Goal: Task Accomplishment & Management: Use online tool/utility

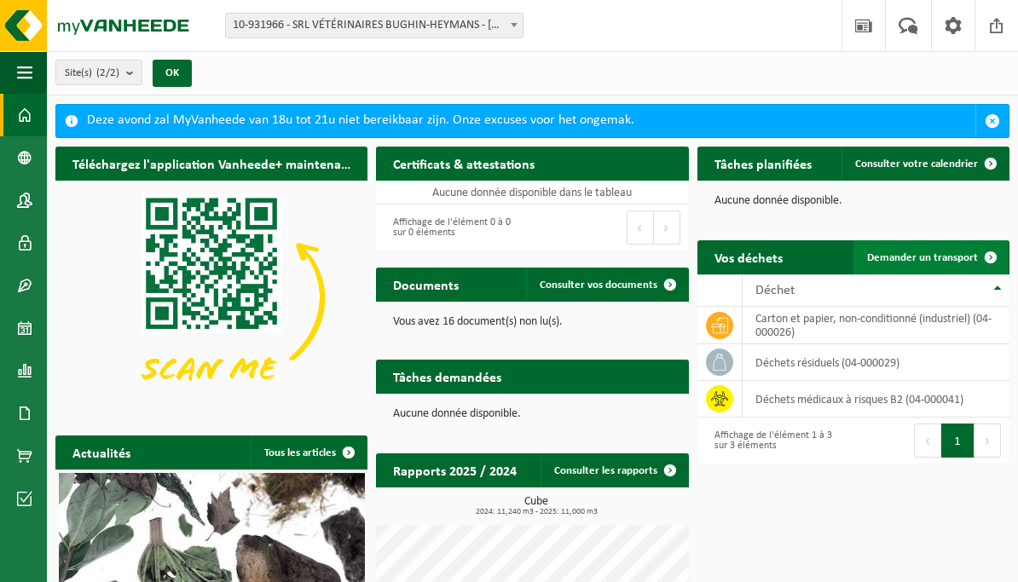
click at [976, 253] on span at bounding box center [990, 257] width 34 height 34
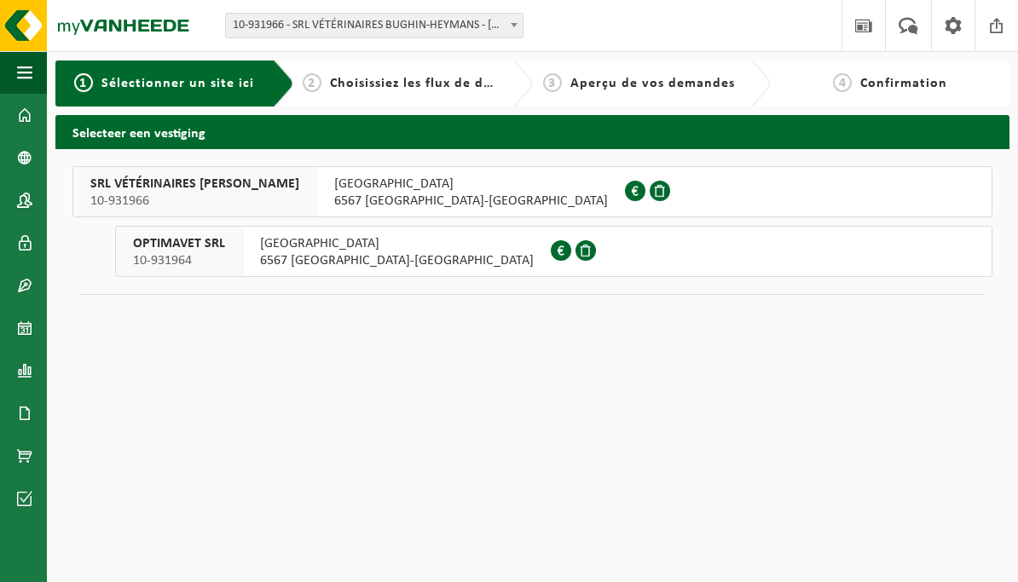
click at [282, 196] on span "10-931966" at bounding box center [194, 201] width 209 height 17
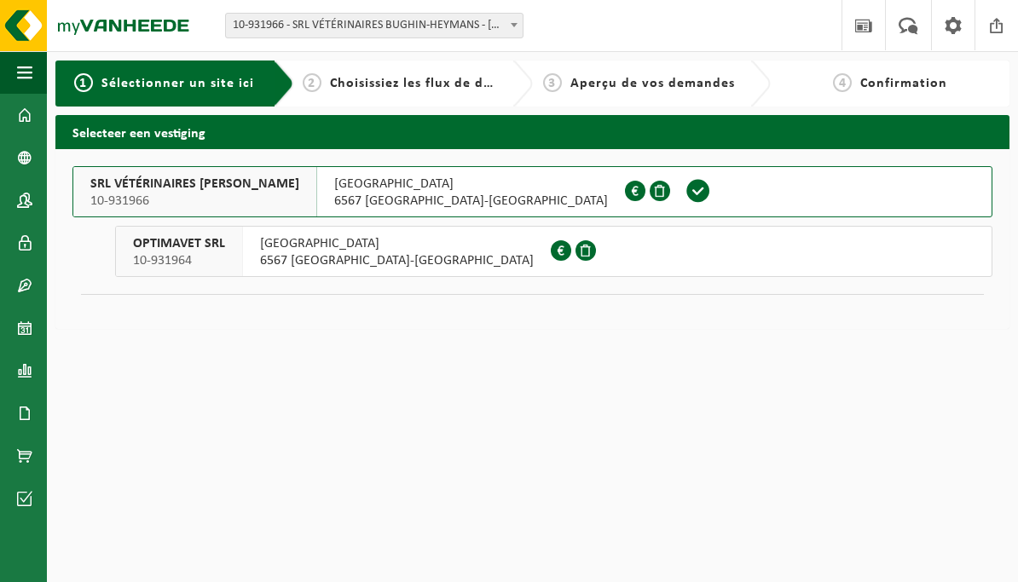
click at [297, 262] on span "6567 [GEOGRAPHIC_DATA]-[GEOGRAPHIC_DATA]" at bounding box center [397, 260] width 274 height 17
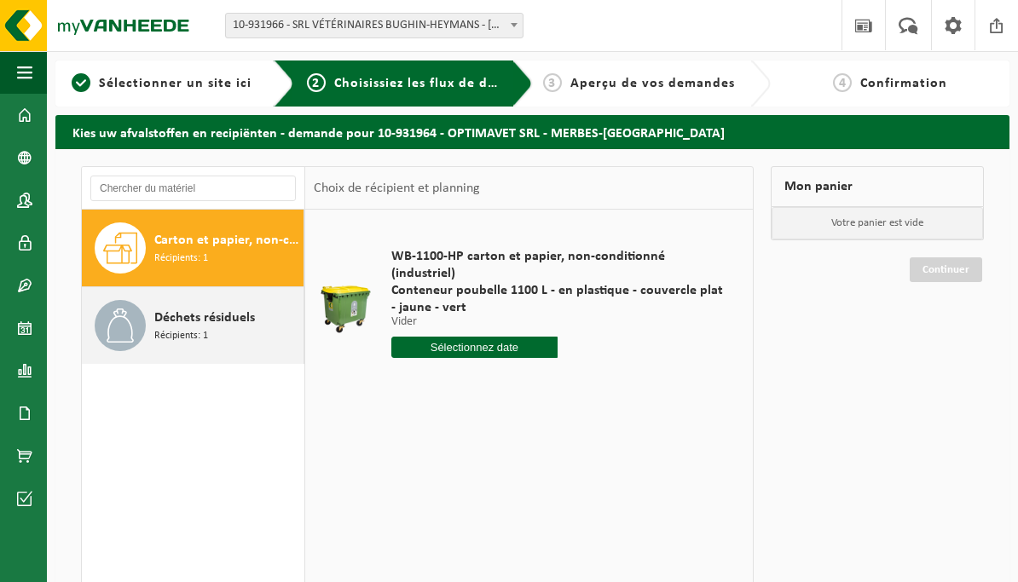
click at [222, 327] on span "Déchets résiduels" at bounding box center [204, 318] width 101 height 20
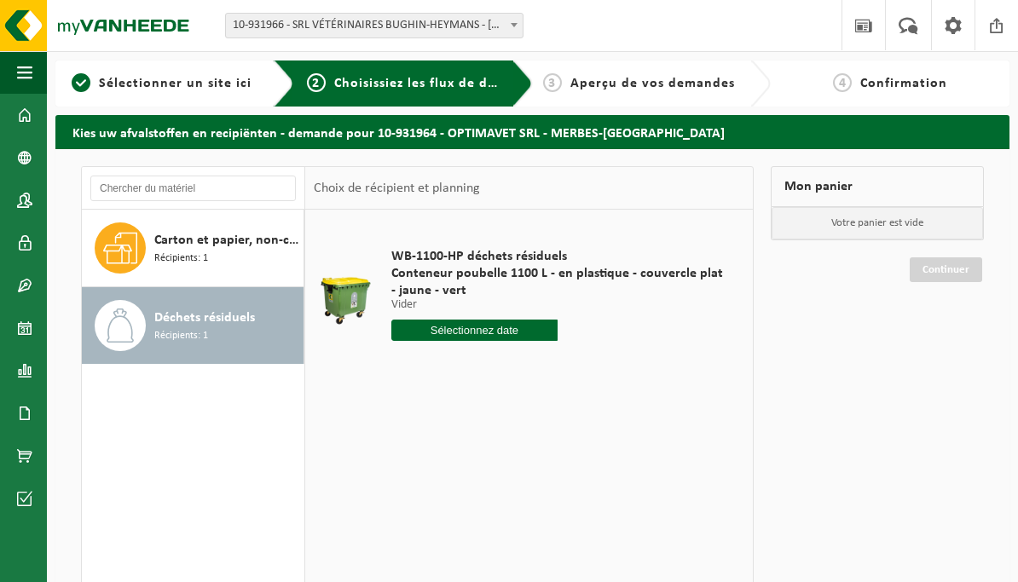
click at [479, 332] on input "text" at bounding box center [474, 330] width 166 height 21
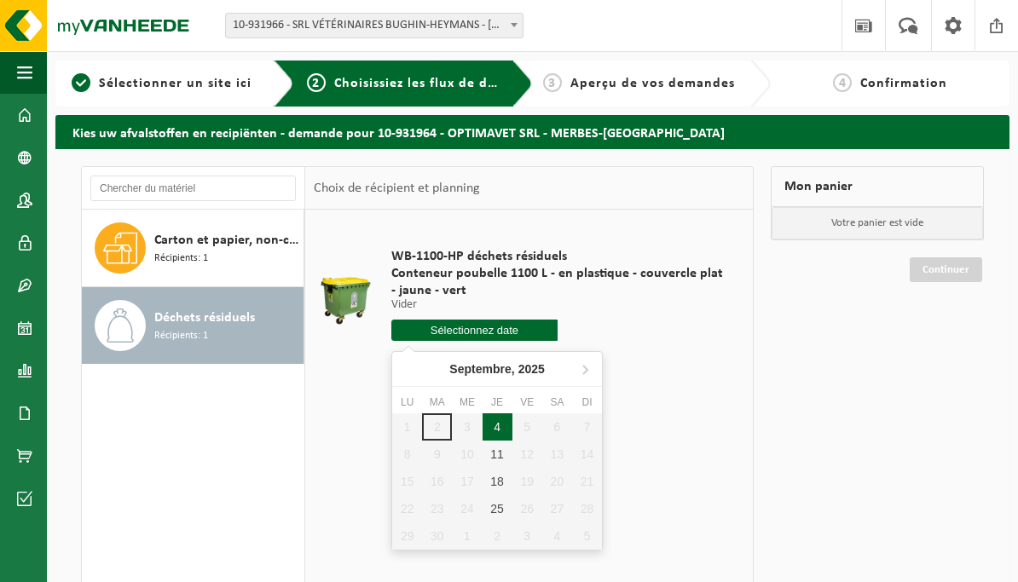
click at [500, 430] on div "4" at bounding box center [497, 426] width 30 height 27
type input "à partir de [DATE]"
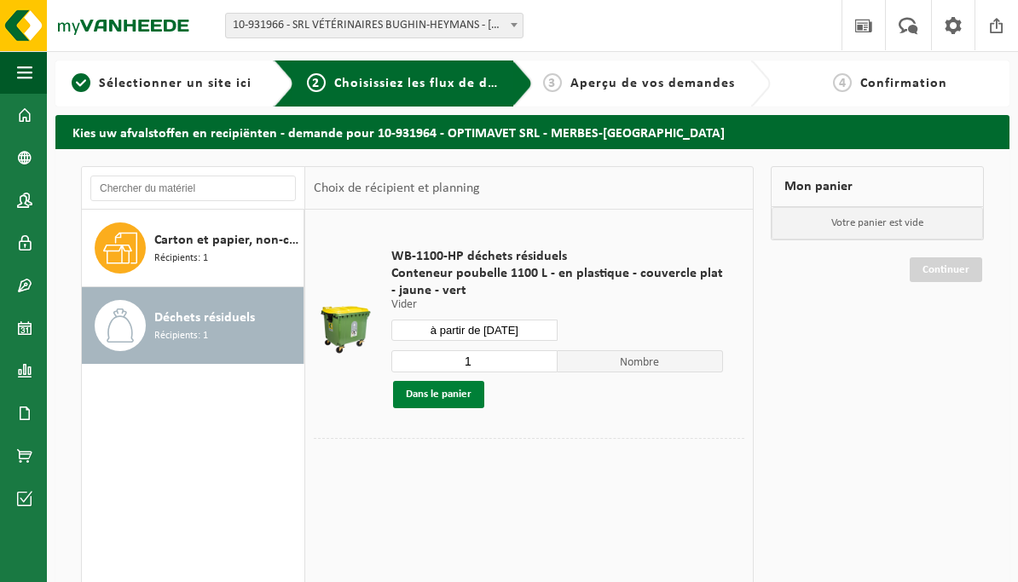
click at [435, 395] on button "Dans le panier" at bounding box center [438, 394] width 91 height 27
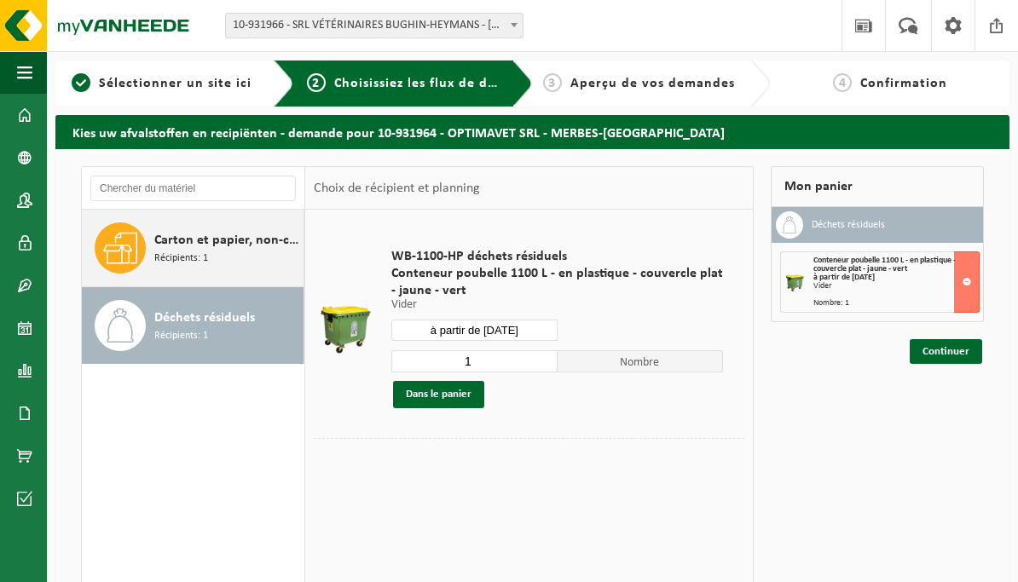
click at [186, 262] on span "Récipients: 1" at bounding box center [181, 259] width 54 height 16
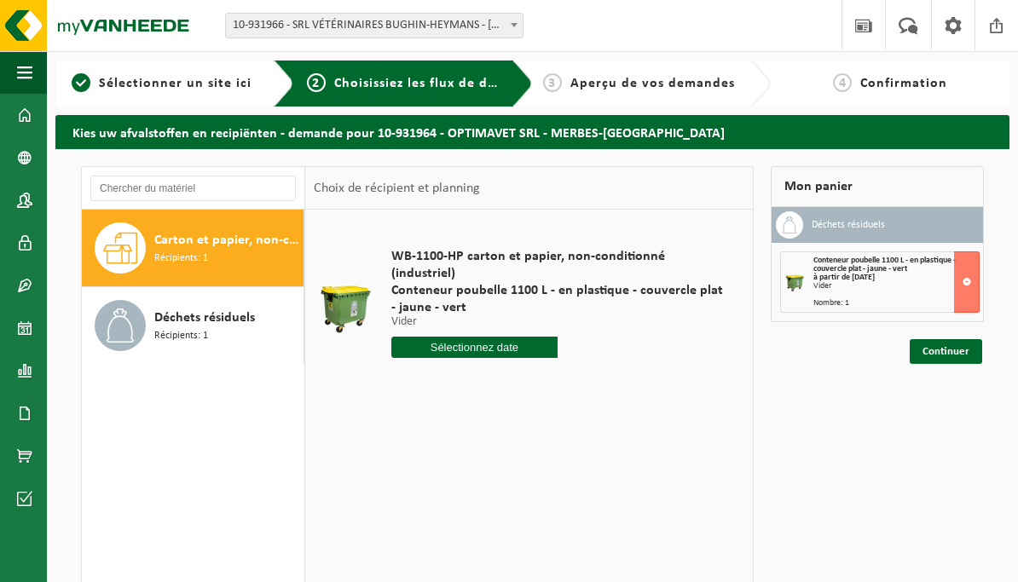
click at [473, 337] on input "text" at bounding box center [474, 347] width 166 height 21
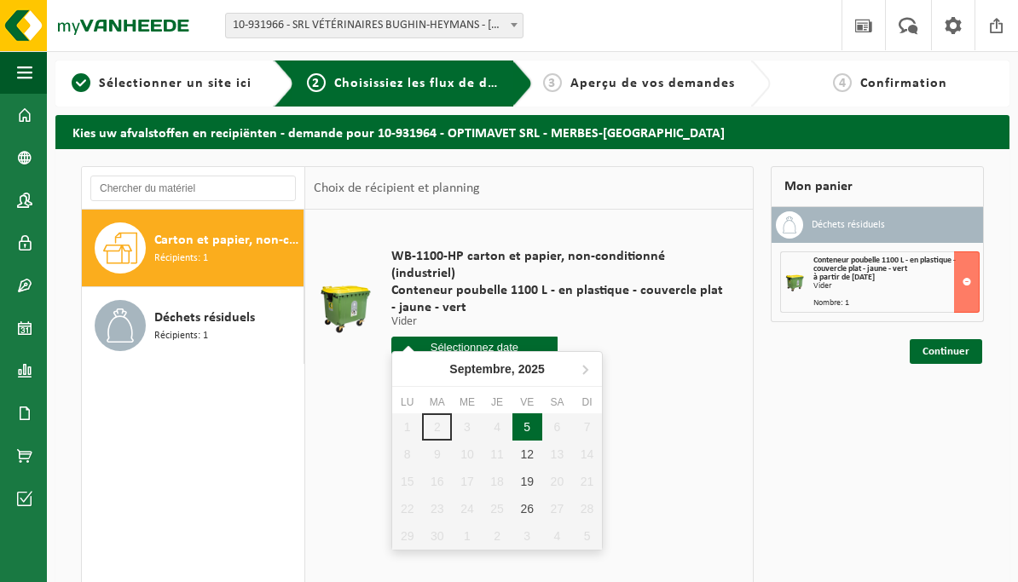
click at [528, 432] on div "5" at bounding box center [527, 426] width 30 height 27
type input "à partir de 2025-09-05"
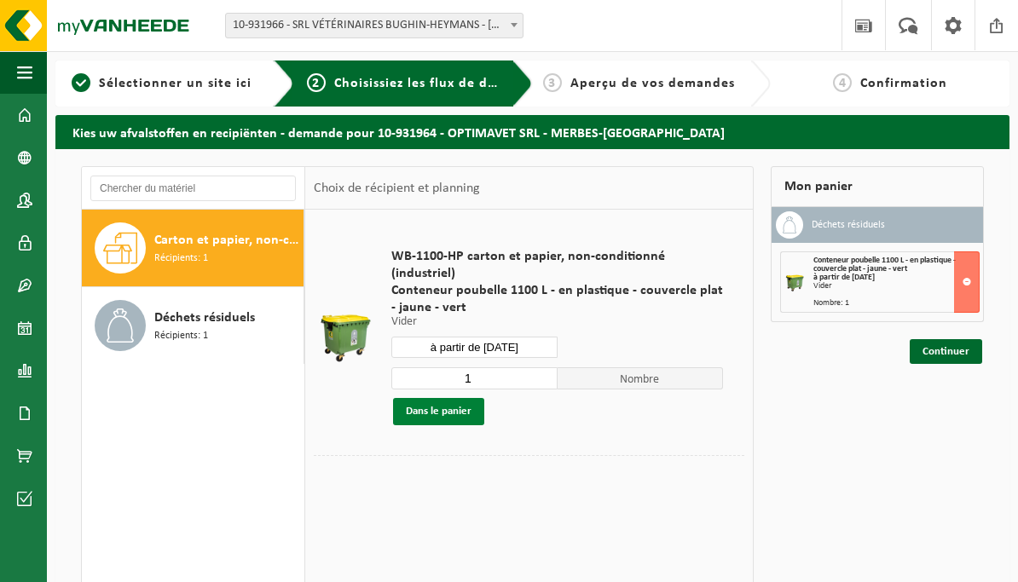
click at [420, 398] on button "Dans le panier" at bounding box center [438, 411] width 91 height 27
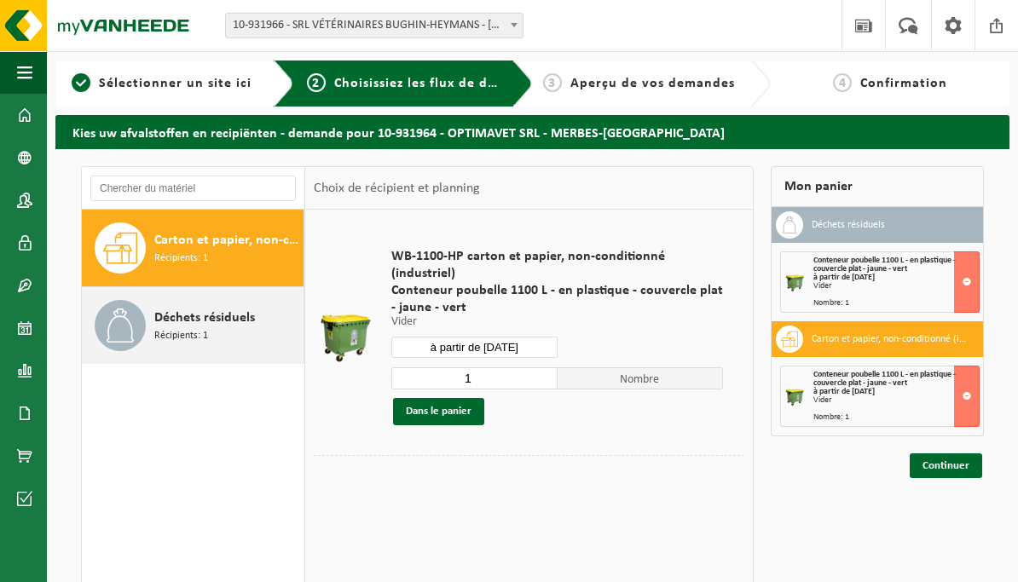
click at [225, 333] on div "Déchets résiduels Récipients: 1" at bounding box center [226, 325] width 145 height 51
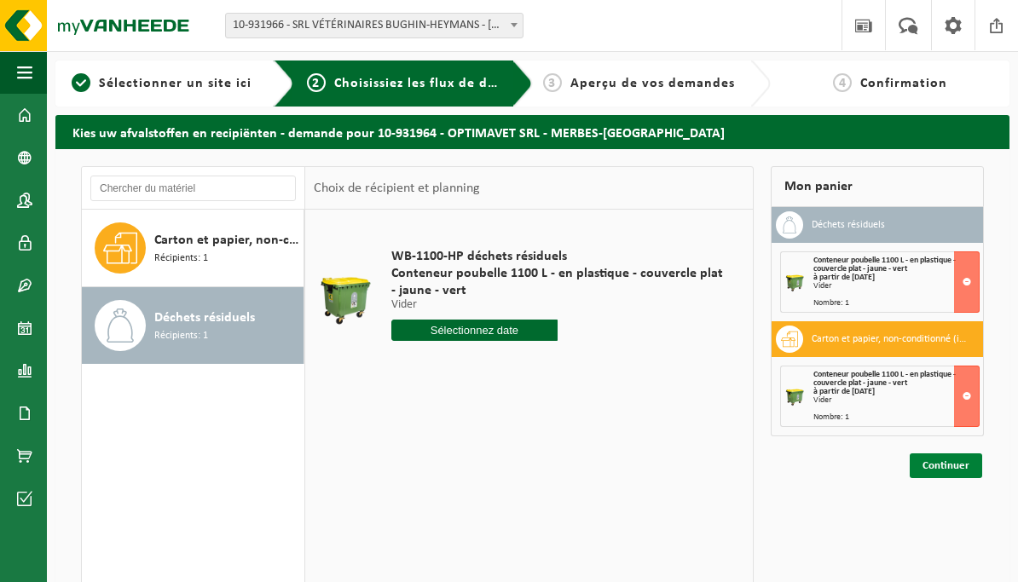
click at [941, 470] on link "Continuer" at bounding box center [945, 465] width 72 height 25
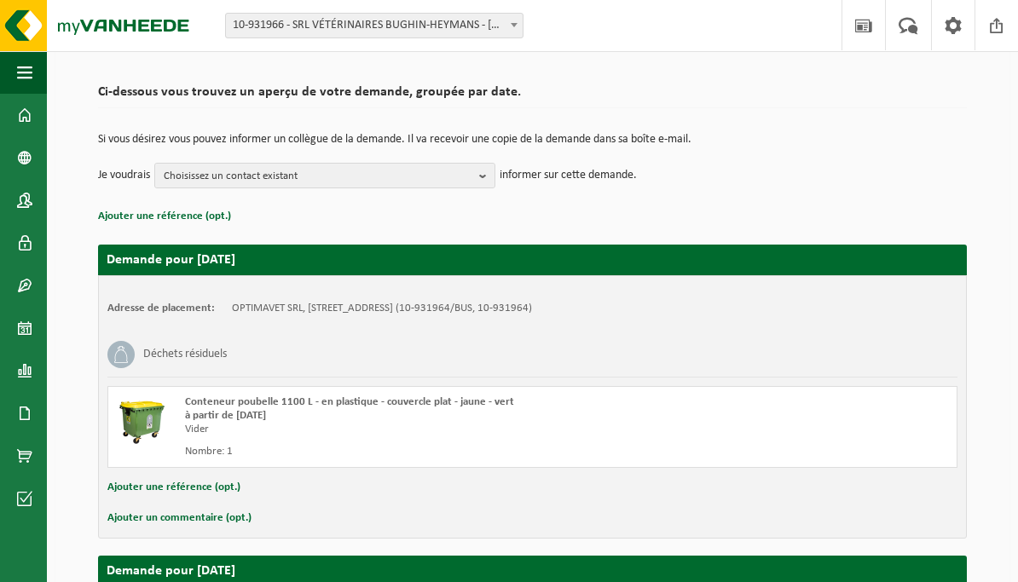
scroll to position [107, 0]
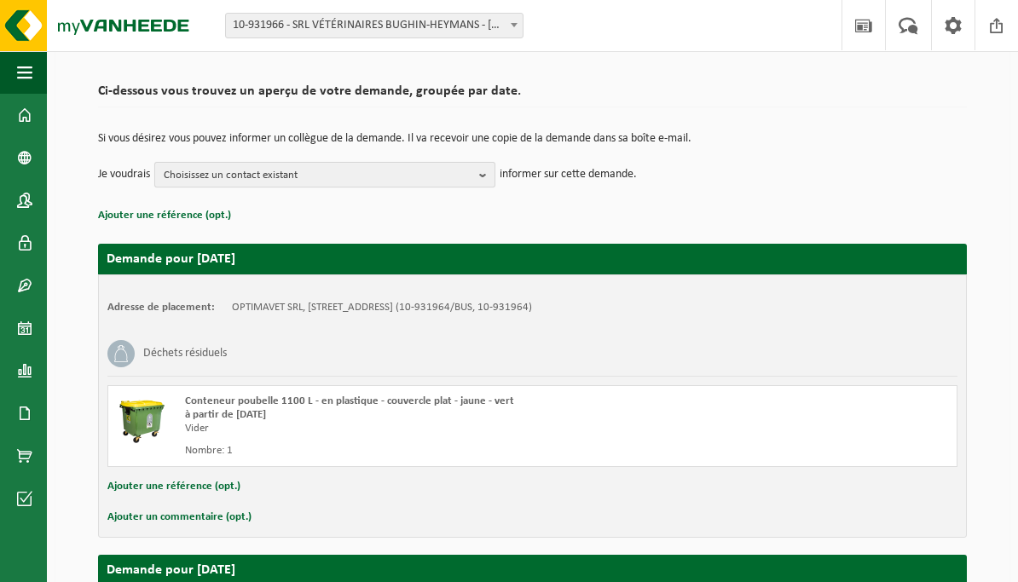
click at [430, 174] on span "Choisissez un contact existant" at bounding box center [318, 176] width 309 height 26
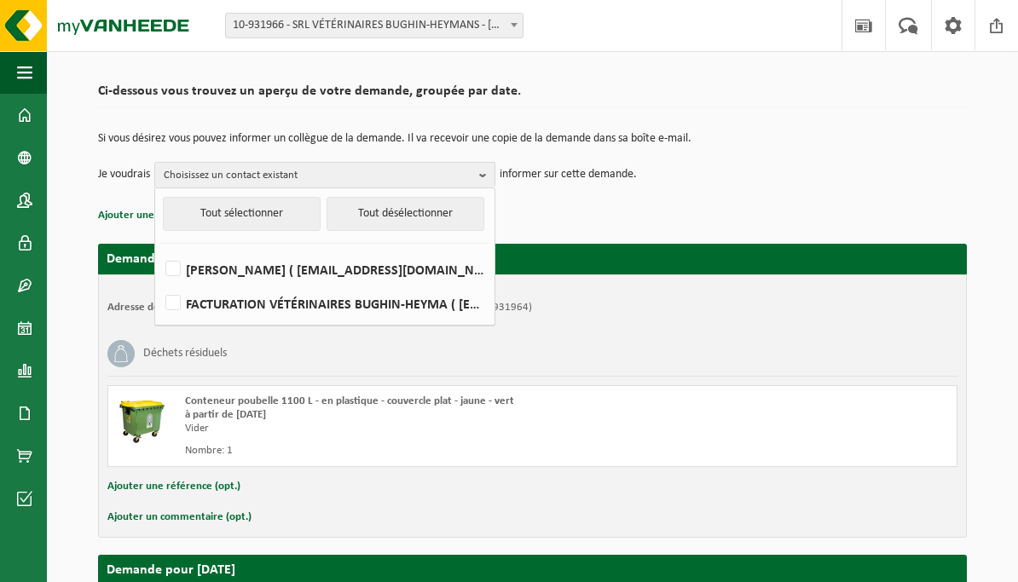
click at [591, 220] on p "Ajouter une référence (opt.)" at bounding box center [532, 216] width 868 height 22
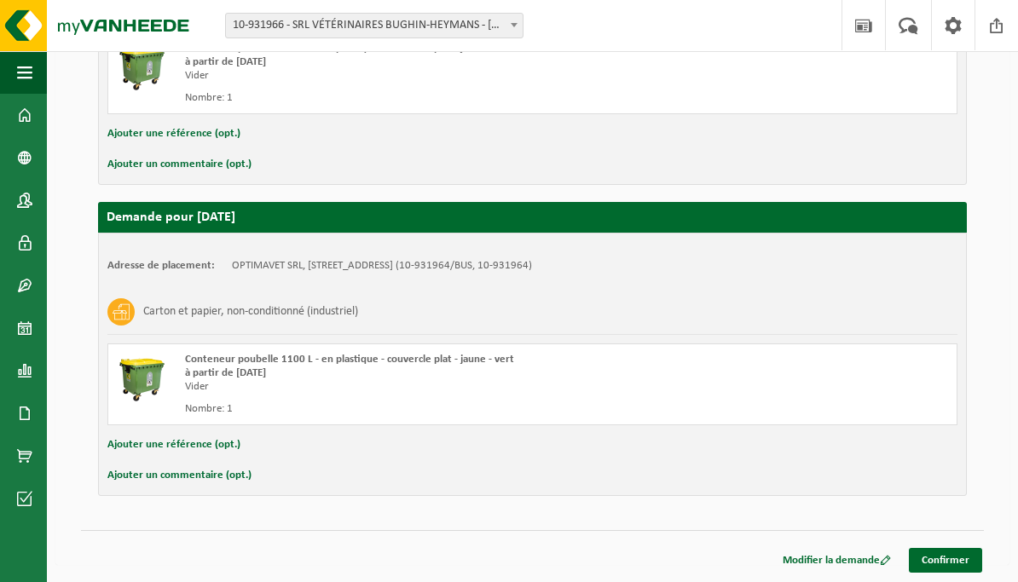
scroll to position [460, 0]
click at [960, 557] on link "Confirmer" at bounding box center [944, 560] width 73 height 25
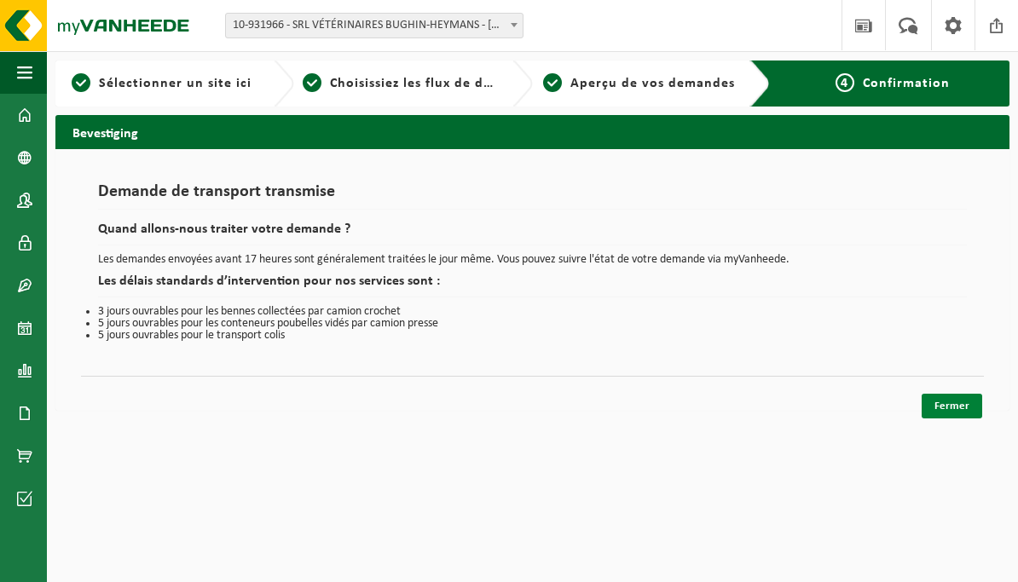
click at [948, 412] on link "Fermer" at bounding box center [951, 406] width 61 height 25
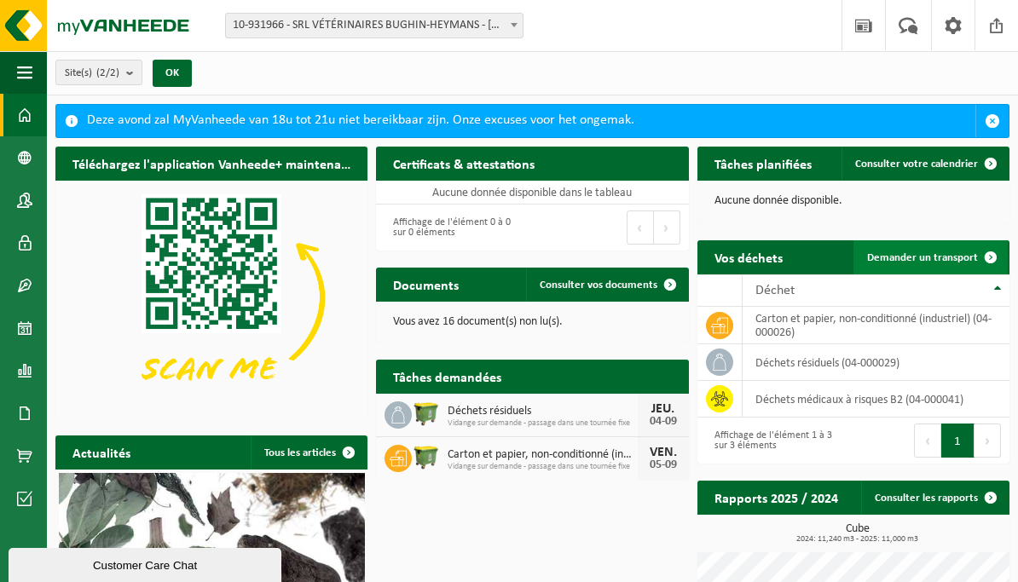
click at [973, 253] on span at bounding box center [990, 257] width 34 height 34
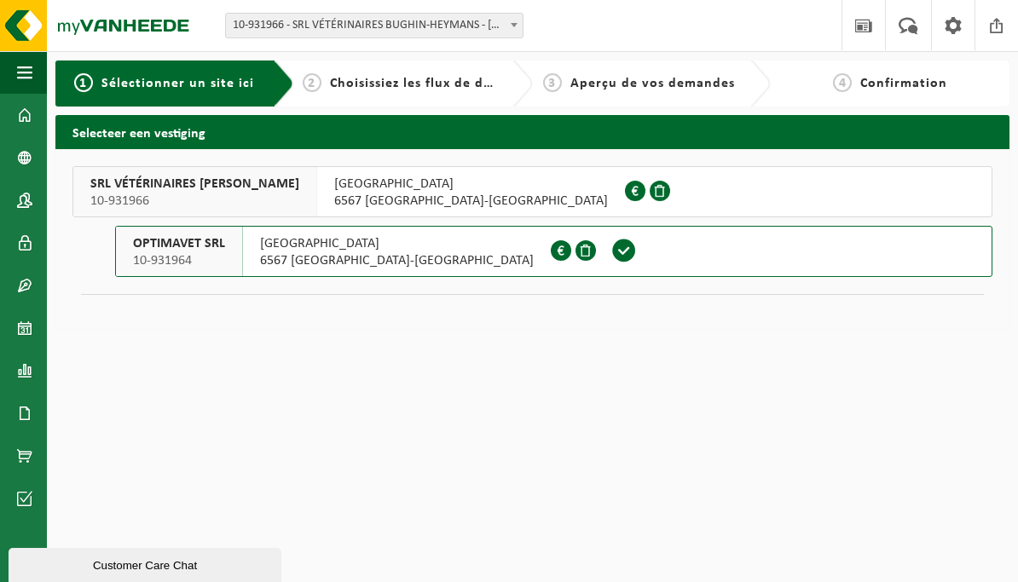
click at [306, 189] on div "SRL VÉTÉRINAIRES BUGHIN-HEYMANS 10-931966" at bounding box center [195, 191] width 244 height 49
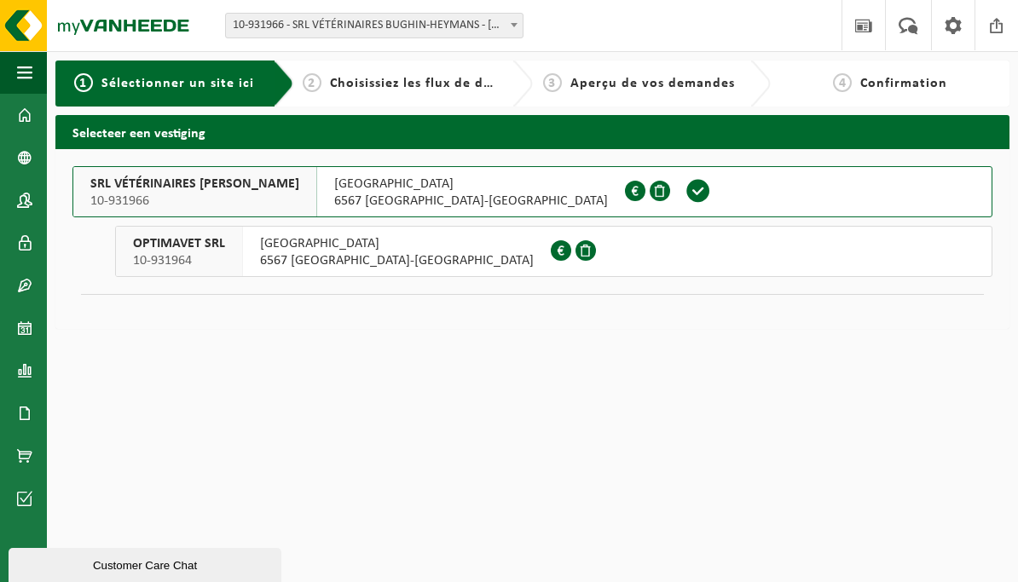
click at [405, 183] on span "RUE DE LA PLACE 35" at bounding box center [471, 184] width 274 height 17
click at [350, 245] on span "RUE DE LA PLACE 35" at bounding box center [397, 243] width 274 height 17
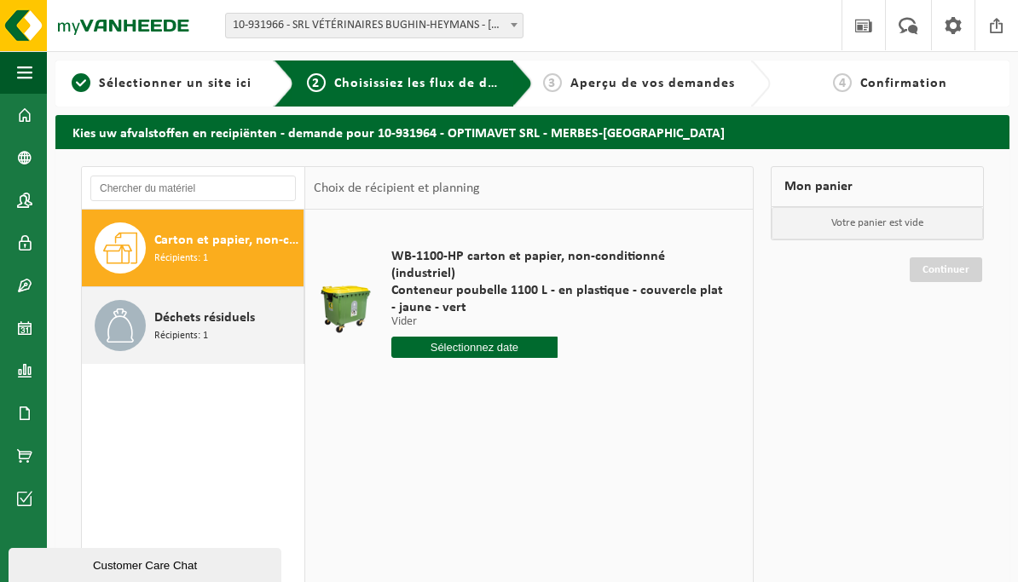
click at [239, 333] on div "Déchets résiduels Récipients: 1" at bounding box center [226, 325] width 145 height 51
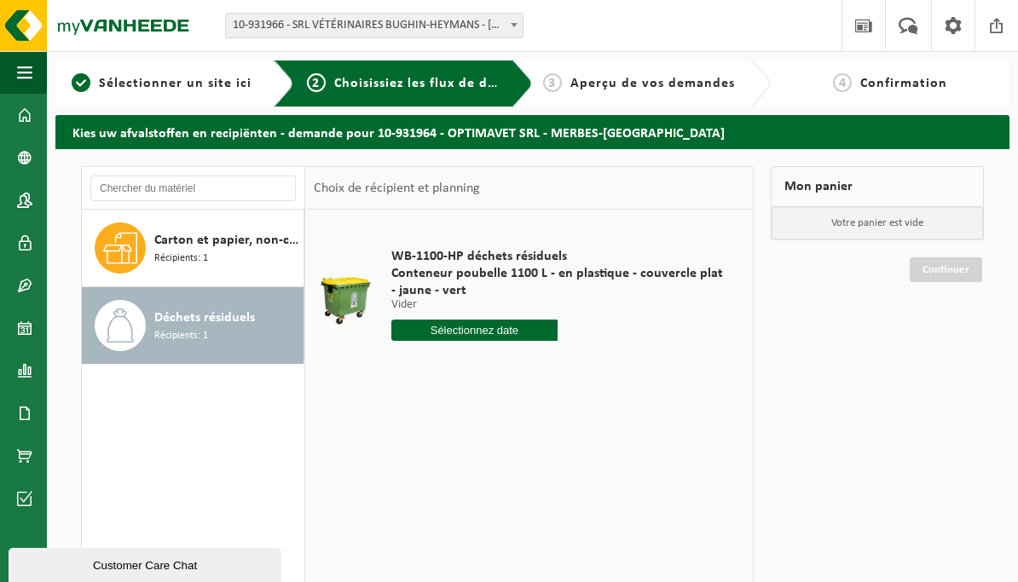
click at [484, 332] on input "text" at bounding box center [474, 330] width 166 height 21
